Goal: Transaction & Acquisition: Obtain resource

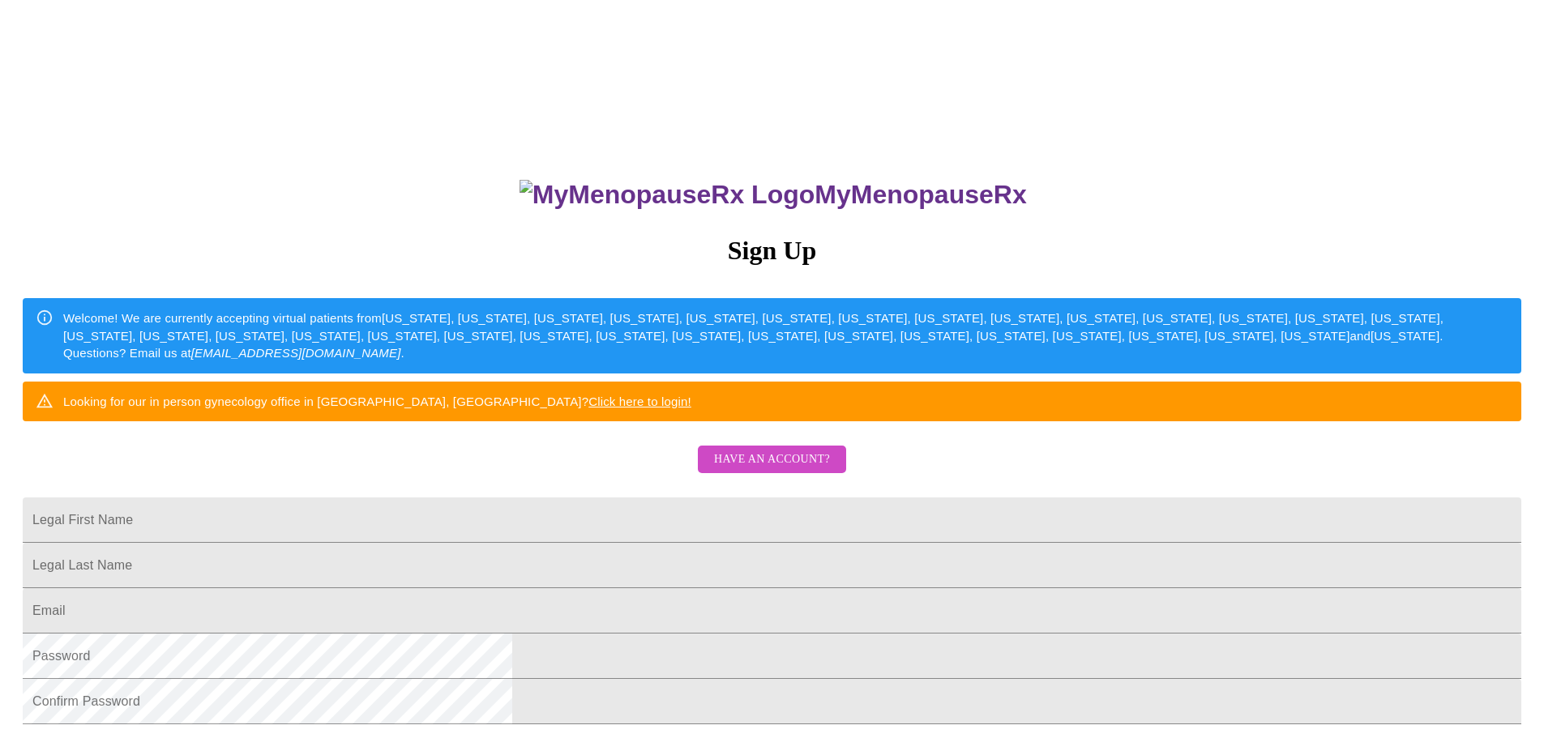
click at [768, 470] on span "Have an account?" at bounding box center [772, 460] width 116 height 20
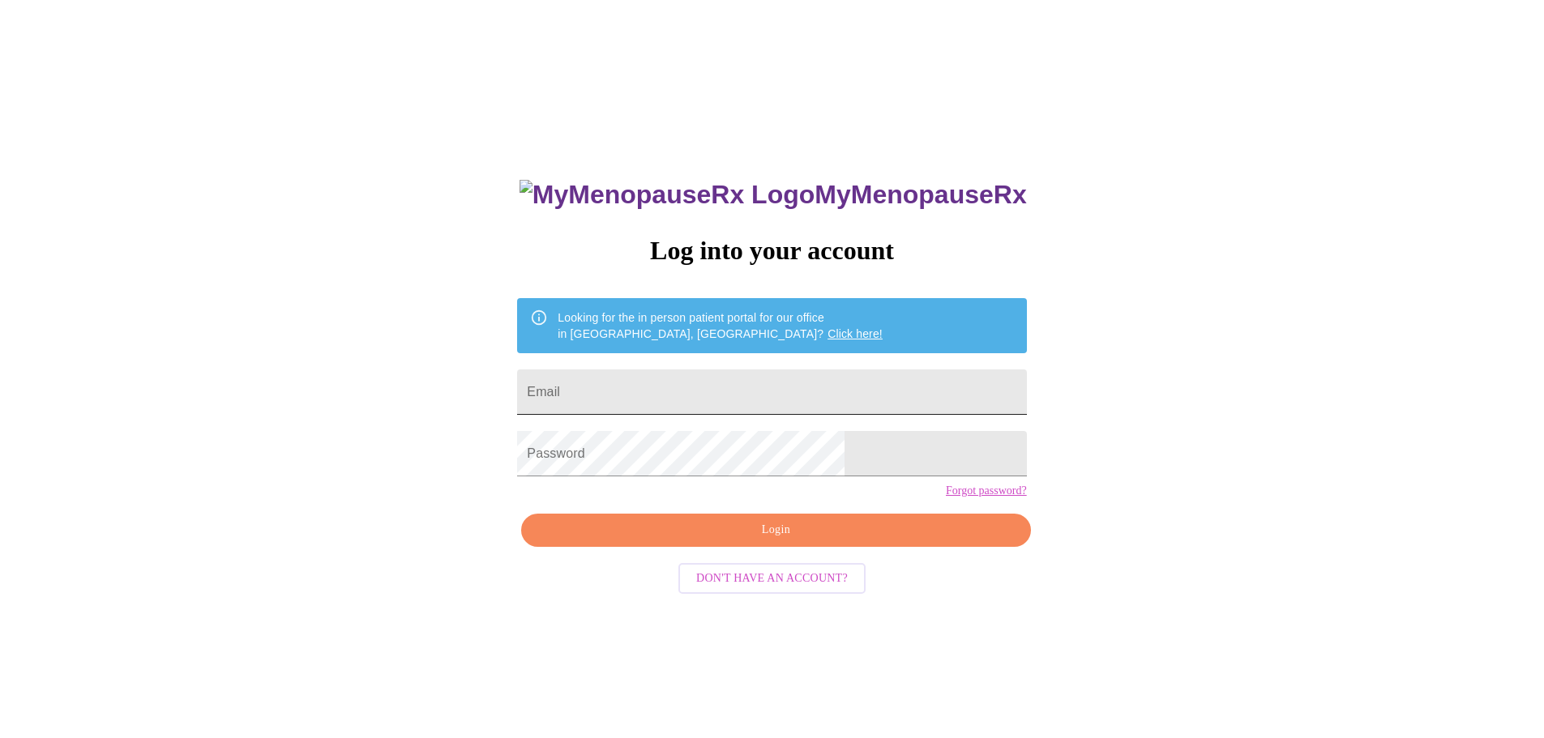
click at [734, 382] on input "Email" at bounding box center [771, 392] width 509 height 45
type input "[EMAIL_ADDRESS][DOMAIN_NAME]"
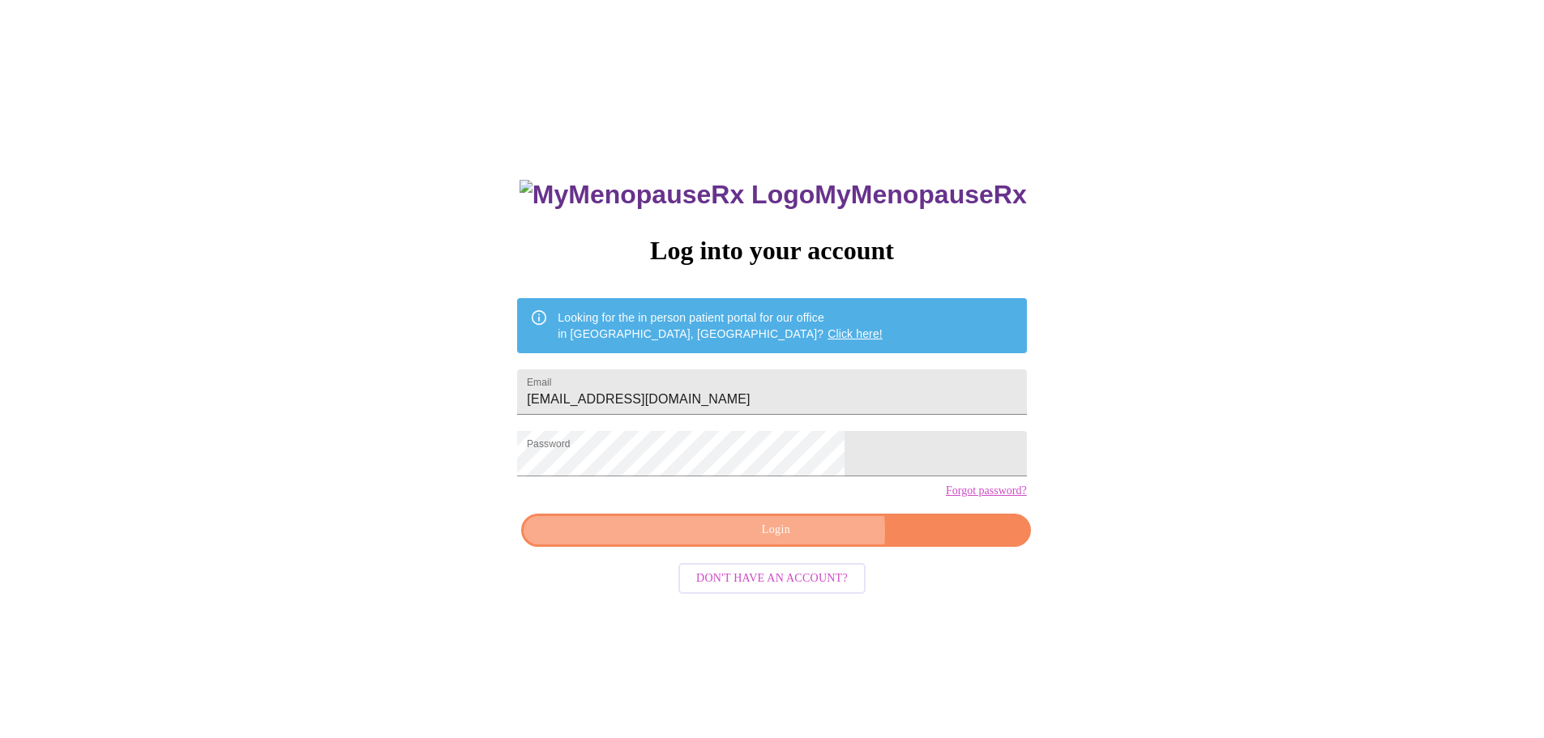
click at [795, 540] on span "Login" at bounding box center [776, 530] width 472 height 20
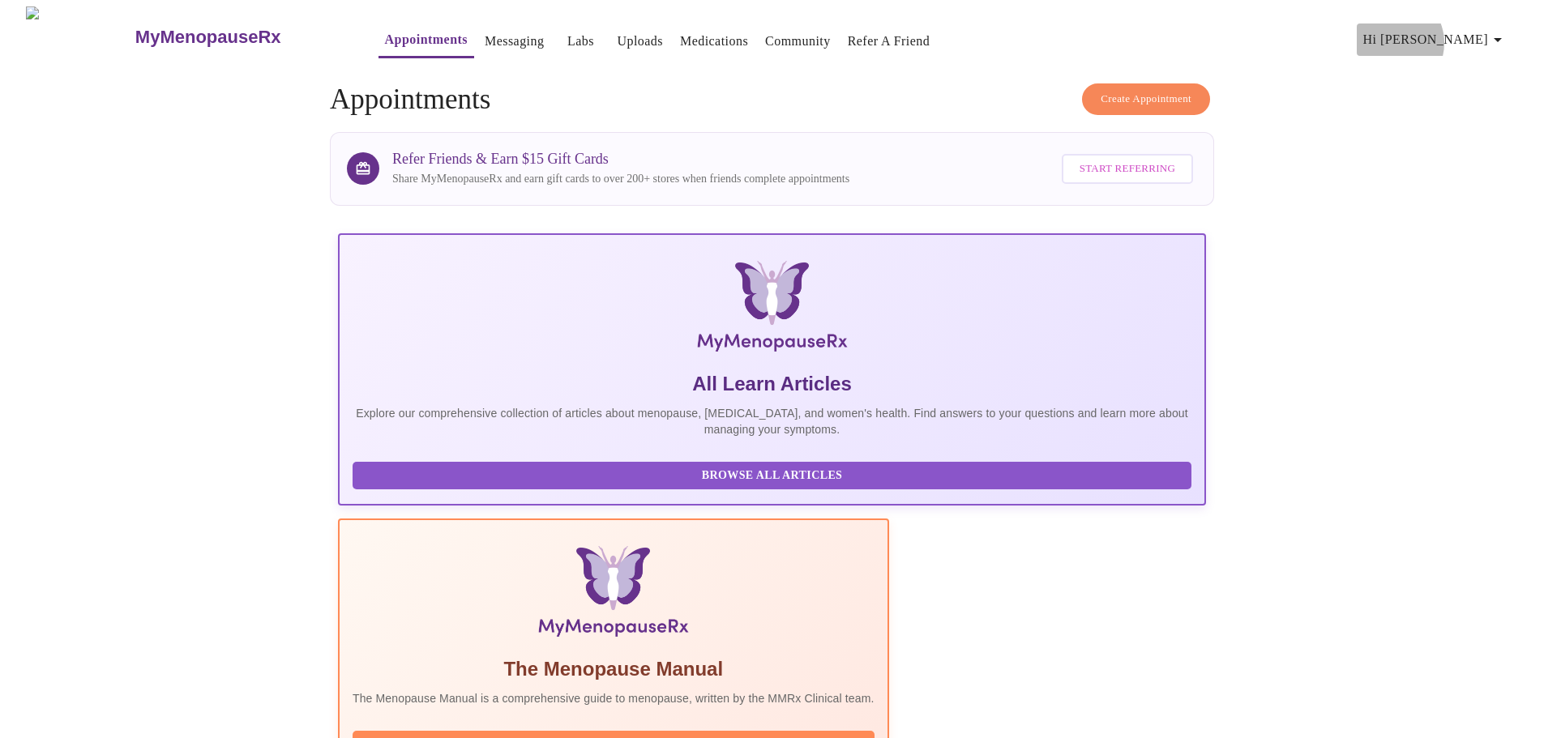
click at [1472, 36] on span "Hi [PERSON_NAME]" at bounding box center [1435, 39] width 144 height 23
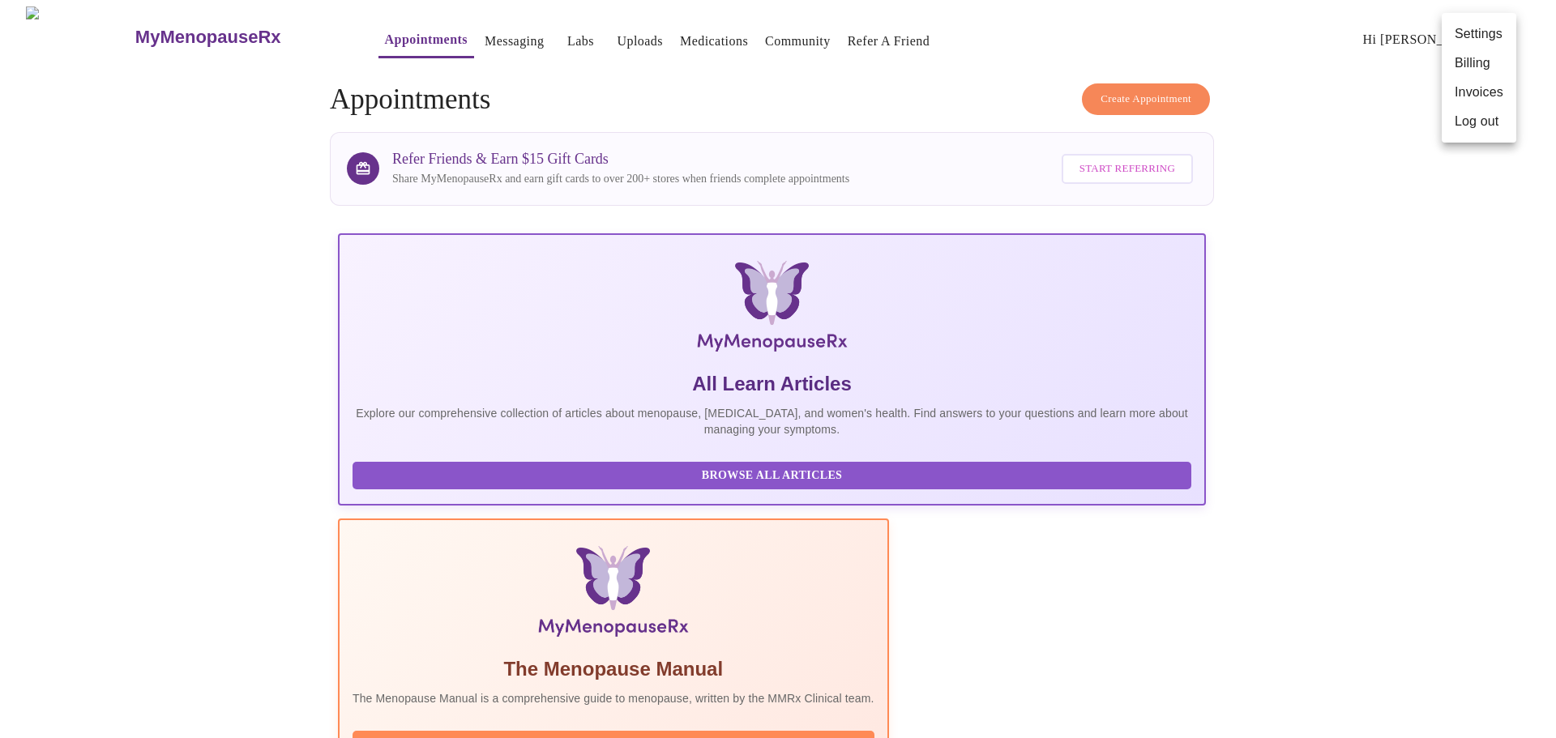
click at [1471, 53] on li "Billing" at bounding box center [1479, 63] width 75 height 29
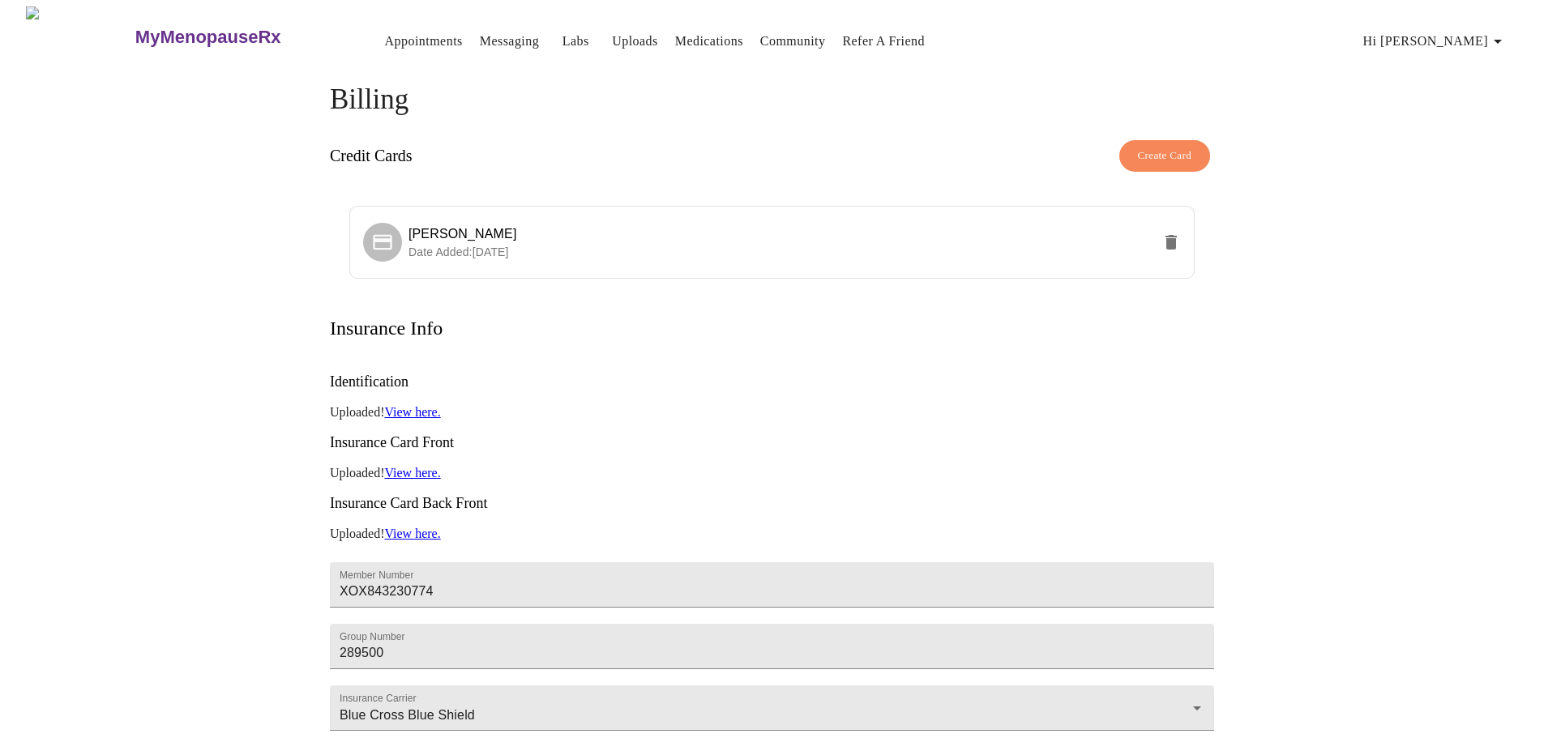
click at [1490, 32] on span "Hi Laura" at bounding box center [1435, 41] width 144 height 23
click at [1493, 84] on li "Invoices" at bounding box center [1479, 93] width 75 height 29
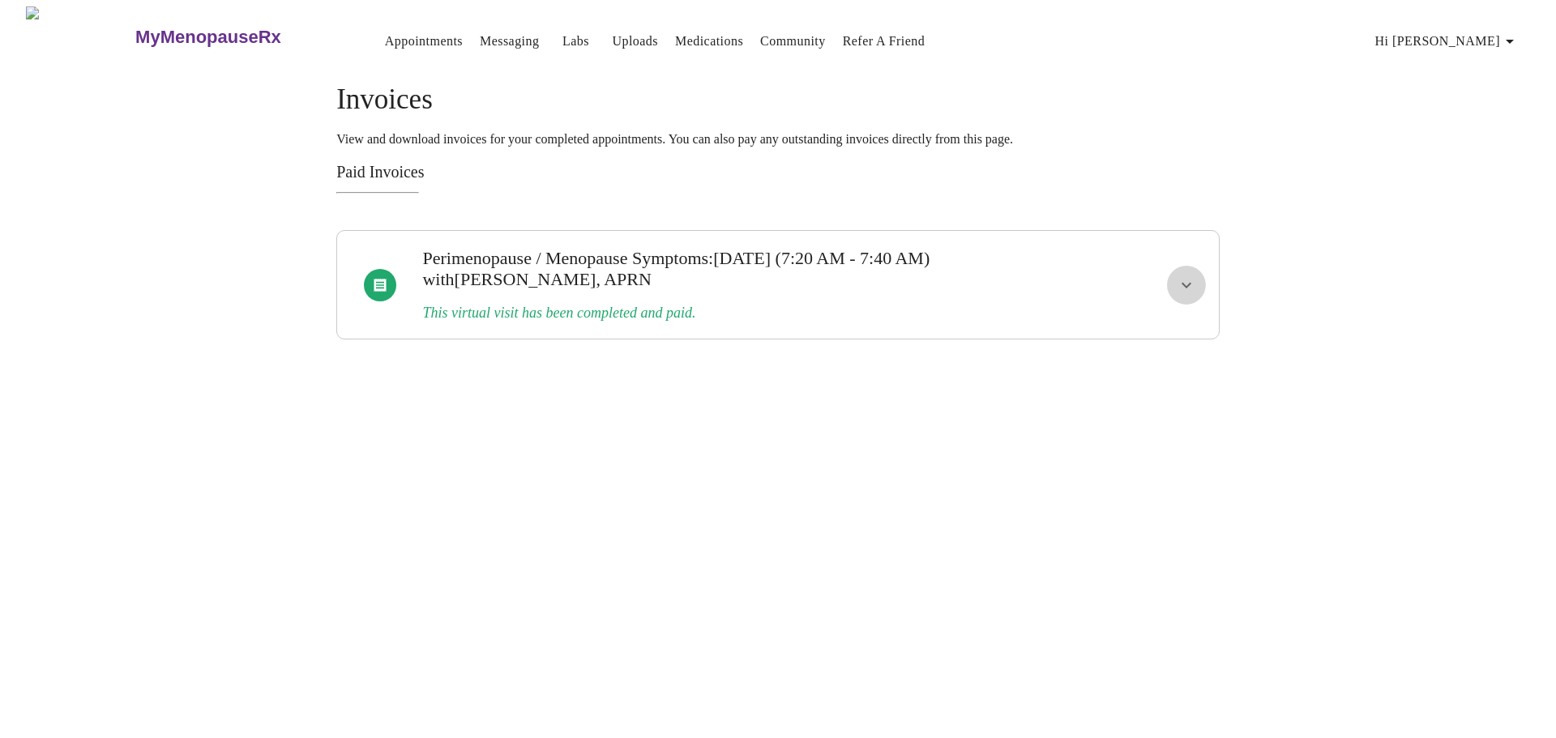
click at [1183, 280] on icon "show more" at bounding box center [1186, 285] width 19 height 19
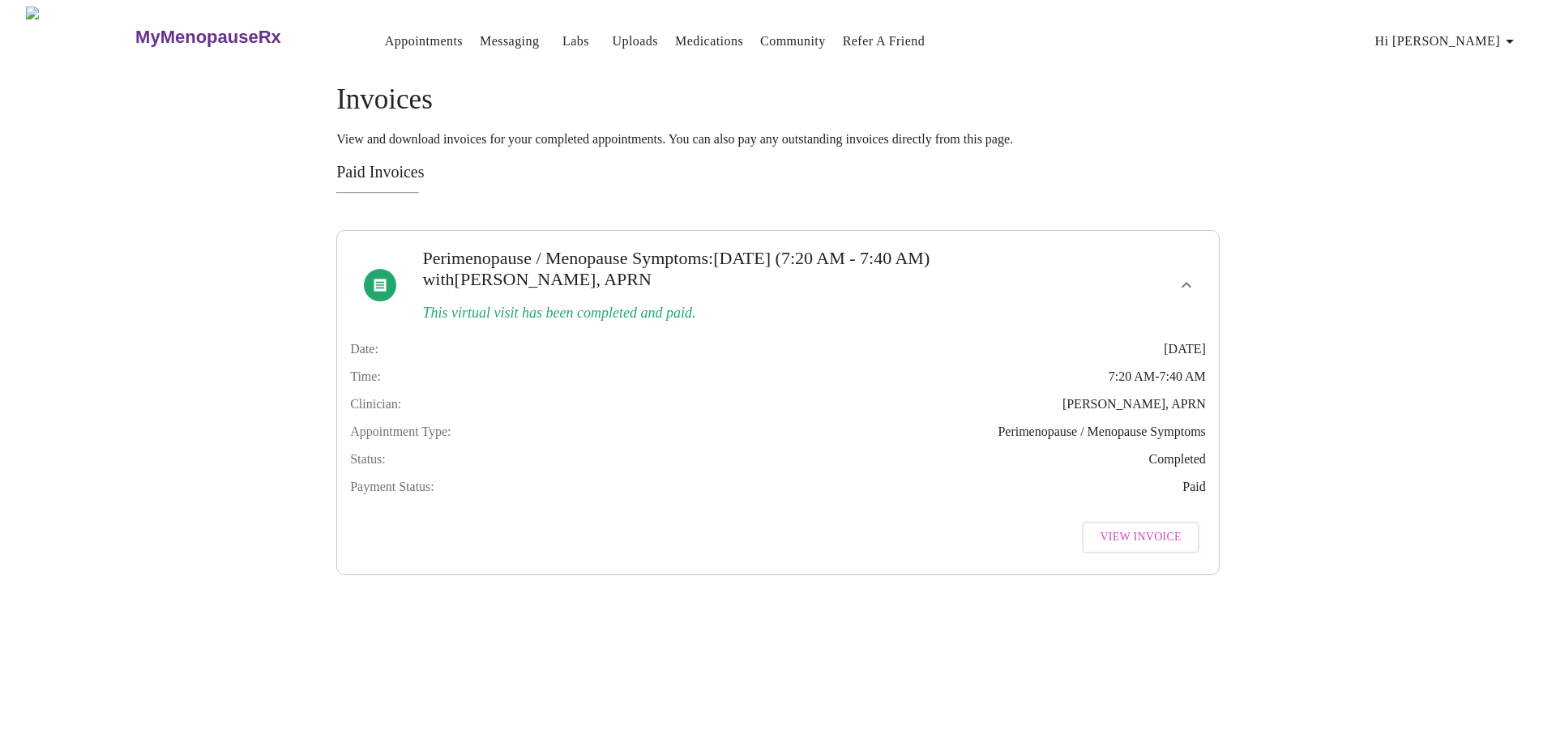
click at [1151, 548] on span "View Invoice" at bounding box center [1140, 538] width 81 height 20
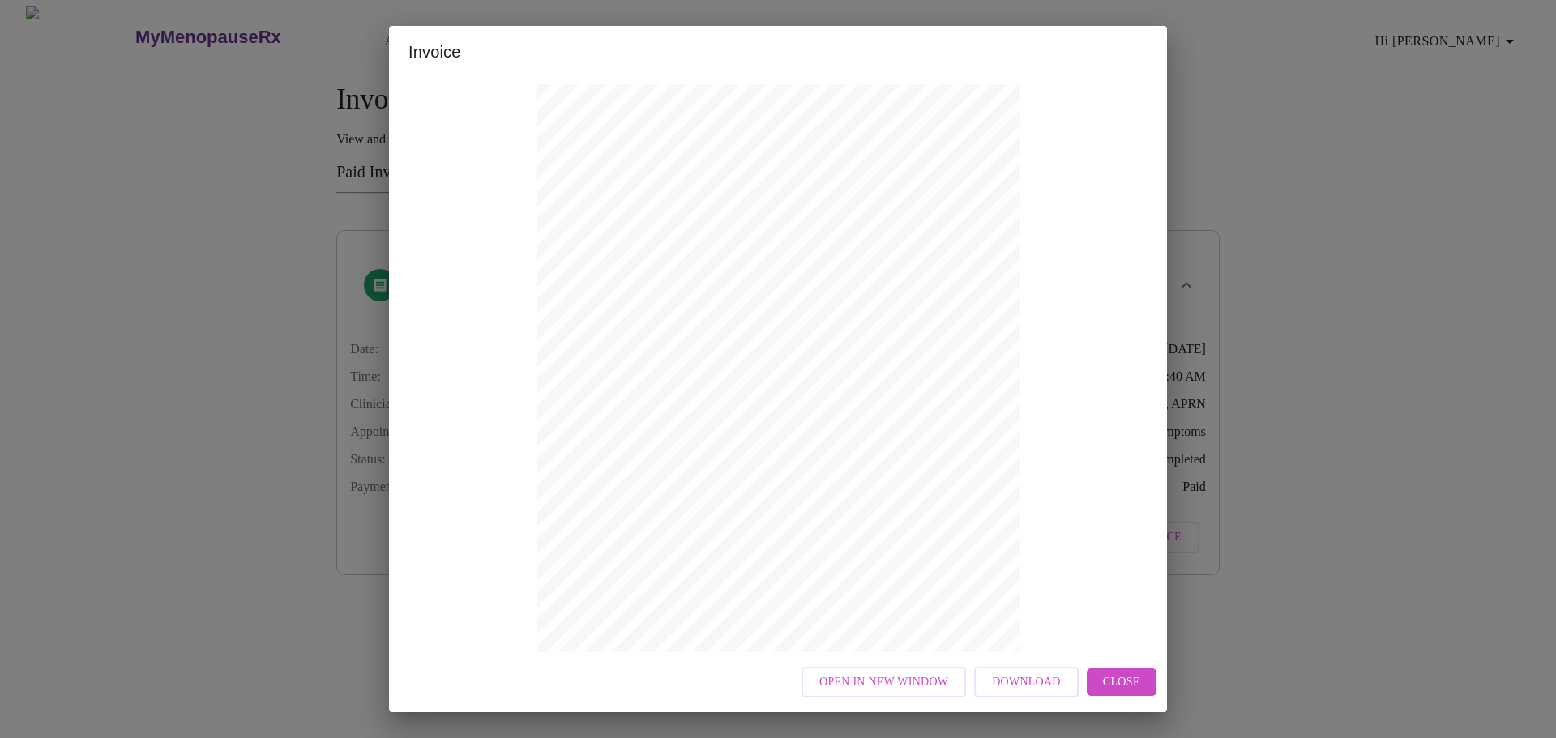
scroll to position [159, 0]
click at [1121, 678] on span "Close" at bounding box center [1121, 683] width 37 height 20
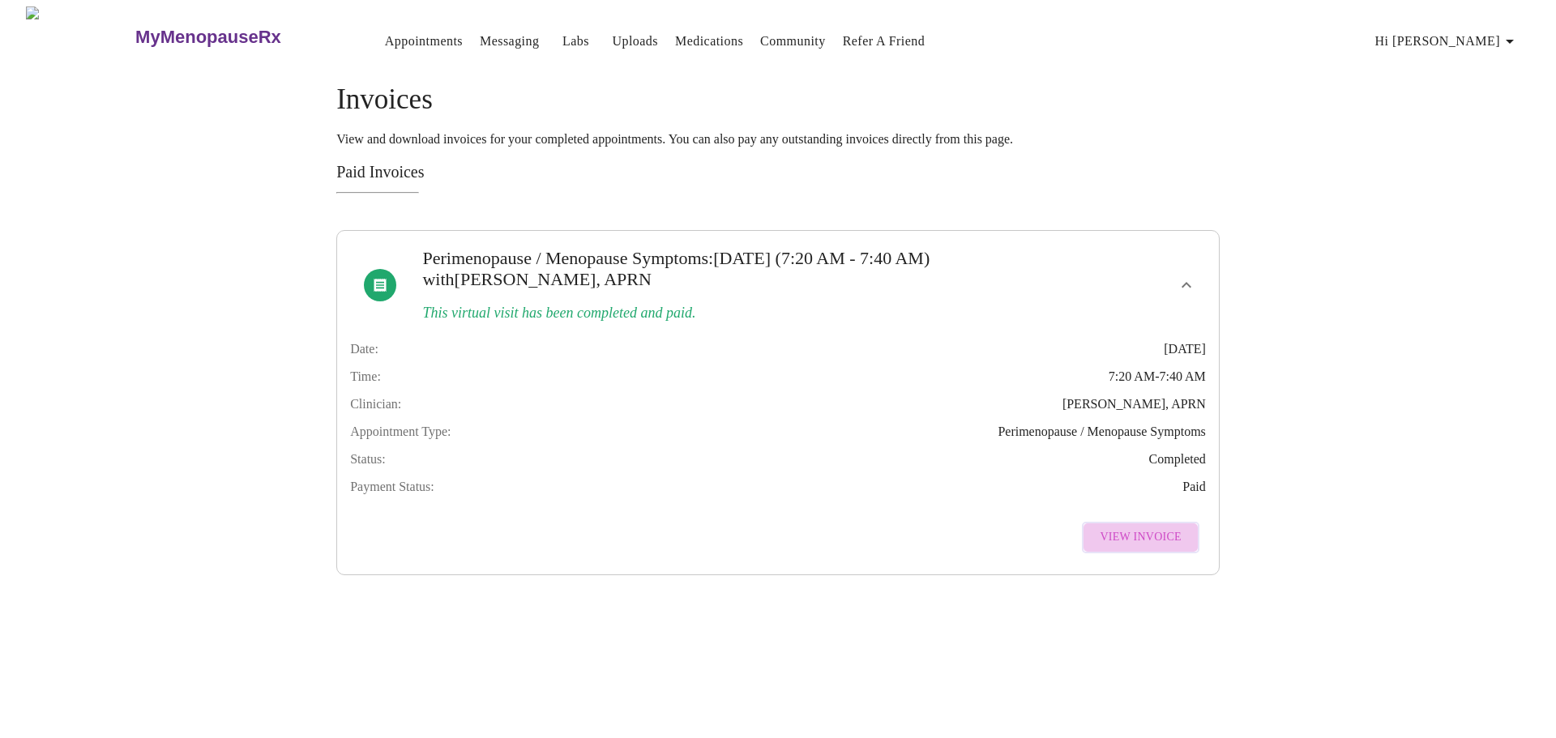
click at [1169, 548] on span "View Invoice" at bounding box center [1140, 538] width 81 height 20
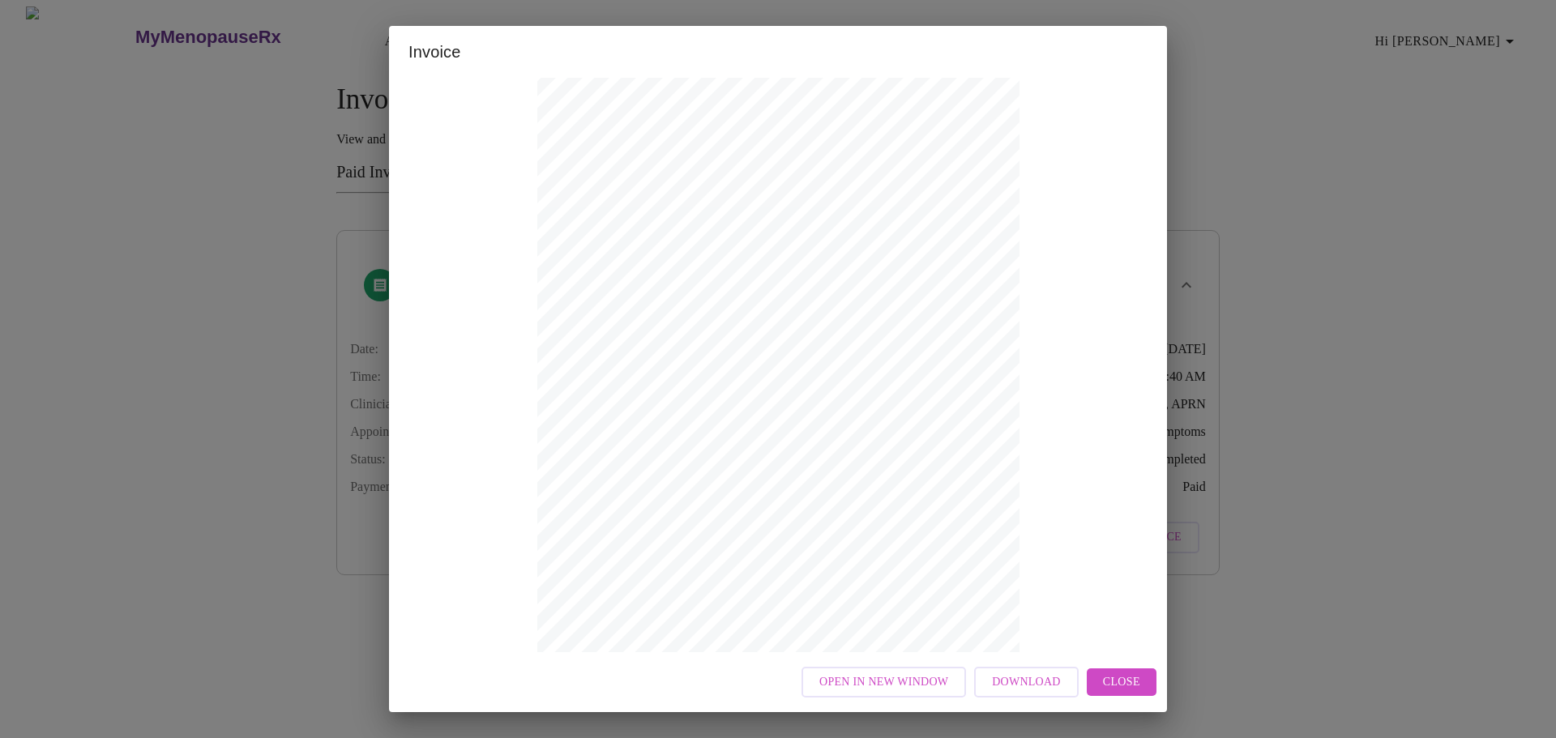
scroll to position [159, 0]
click at [1322, 279] on div "Invoice Appointment Receipt Appointment Number: 23014 Status: paid Date of Serv…" at bounding box center [778, 369] width 1556 height 738
